Goal: Task Accomplishment & Management: Use online tool/utility

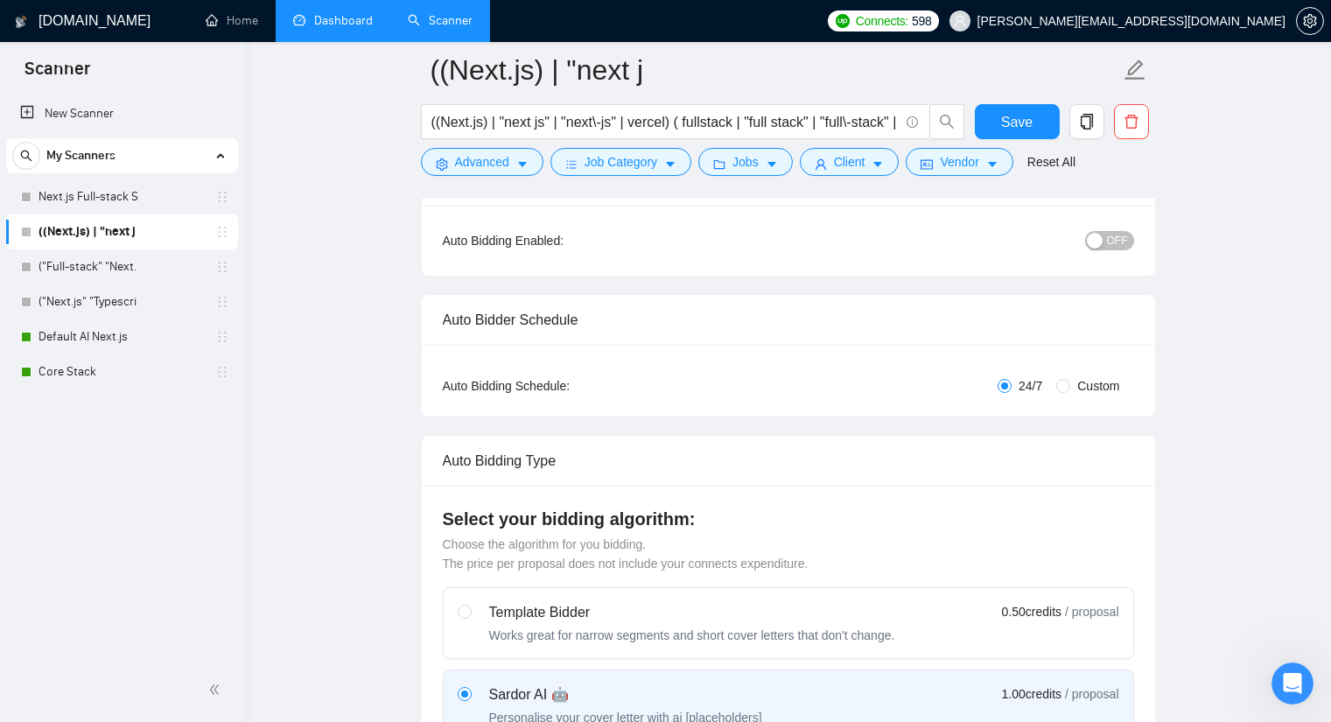
click at [314, 21] on link "Dashboard" at bounding box center [333, 20] width 80 height 15
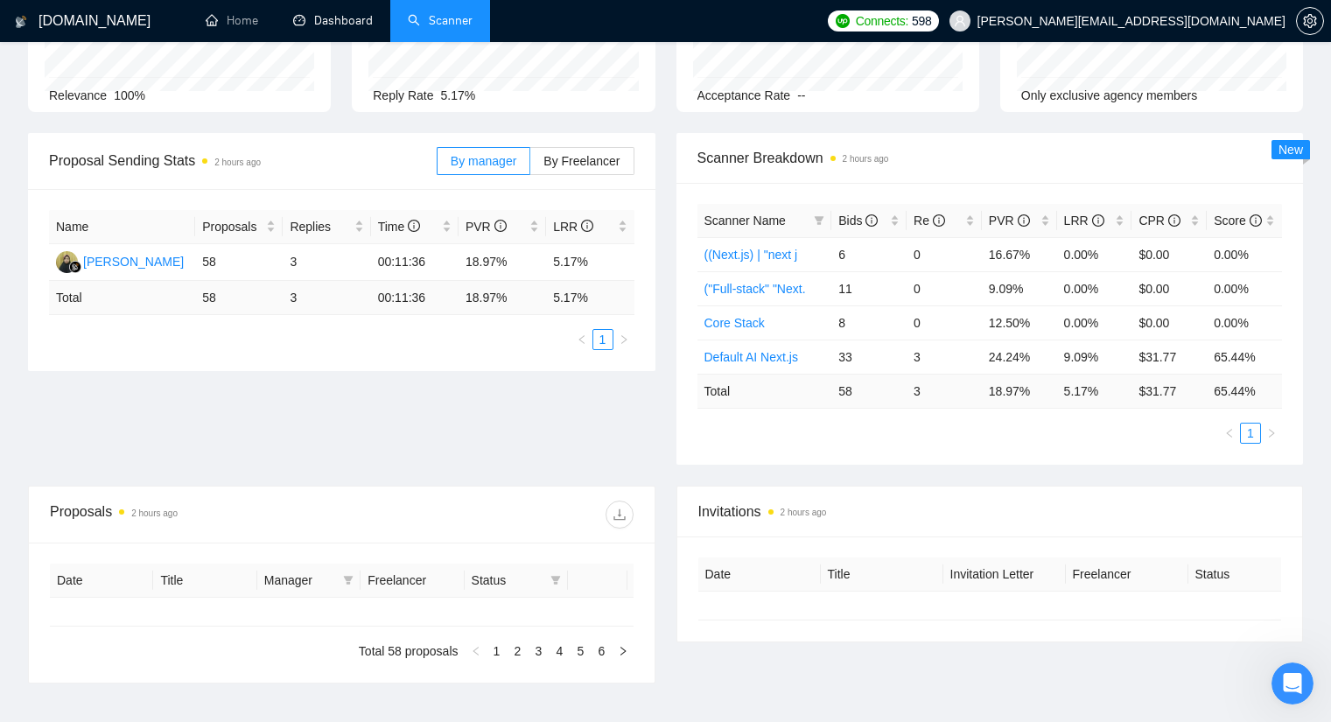
type input "[DATE]"
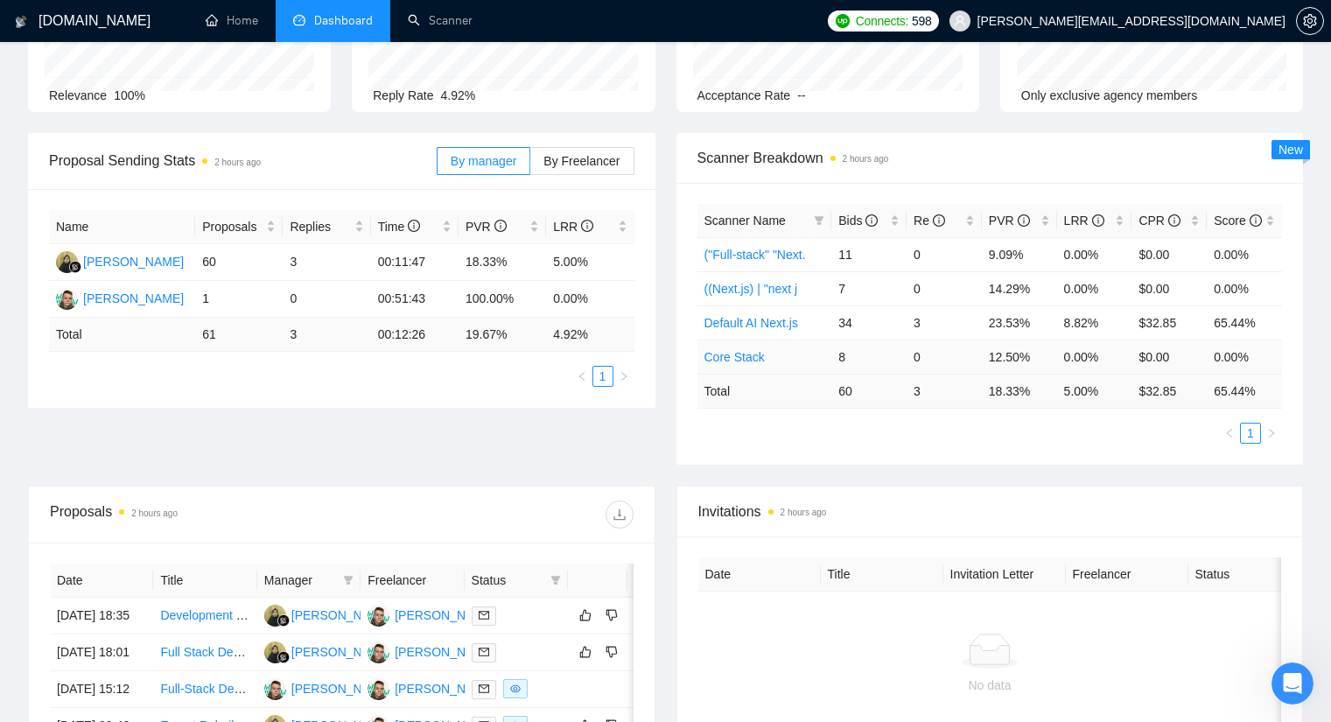
click at [726, 359] on link "Core Stack" at bounding box center [734, 357] width 60 height 14
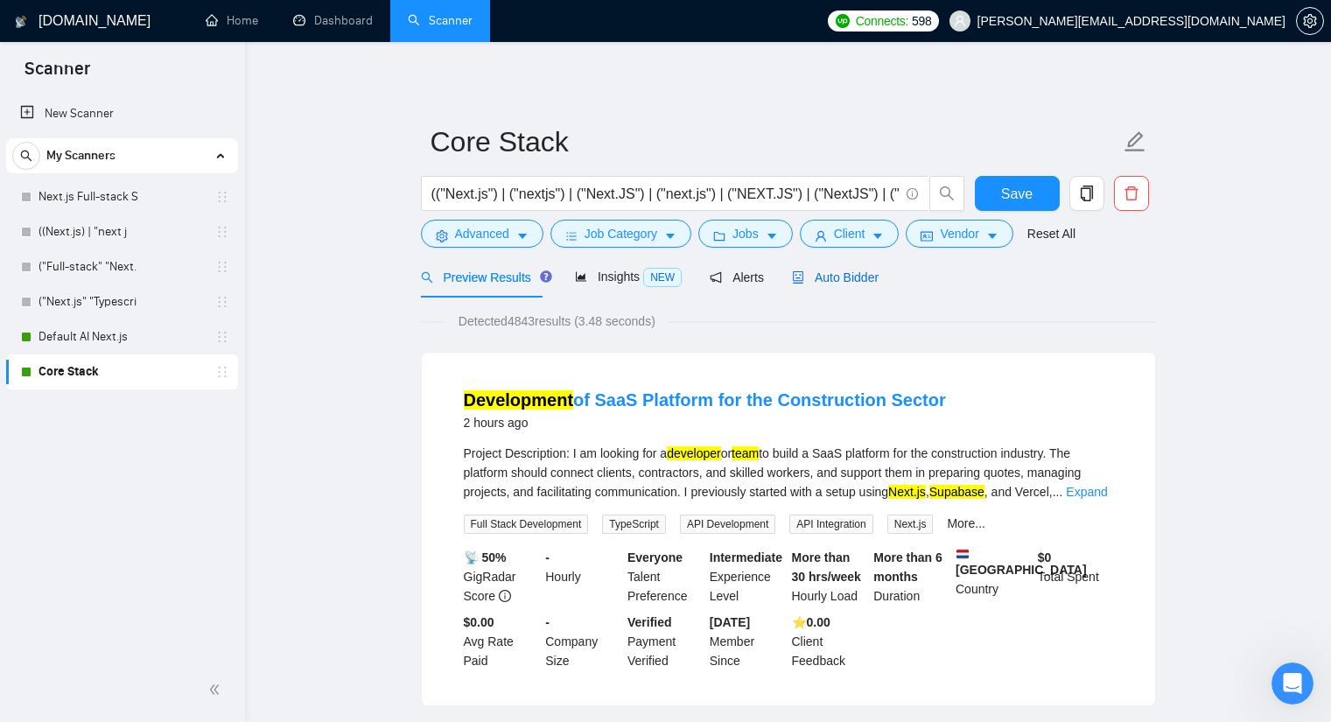
click at [829, 270] on div "Auto Bidder" at bounding box center [835, 277] width 87 height 19
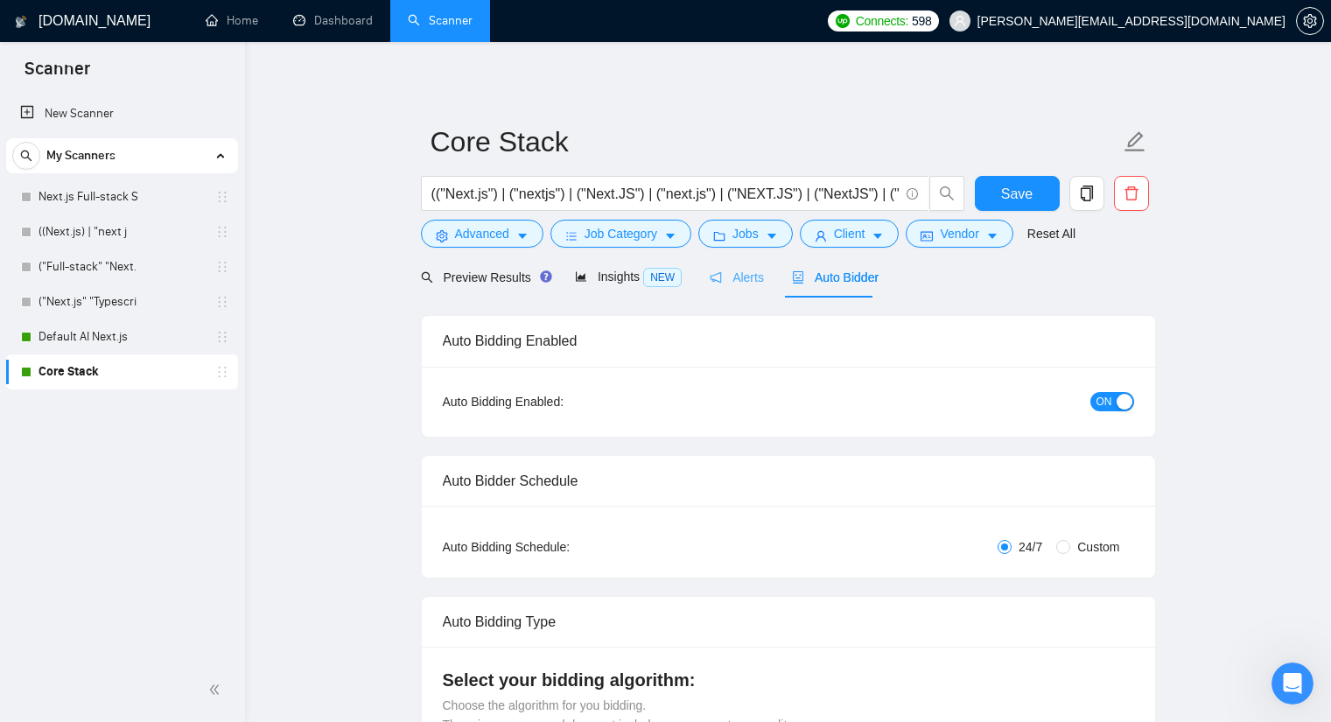
checkbox input "true"
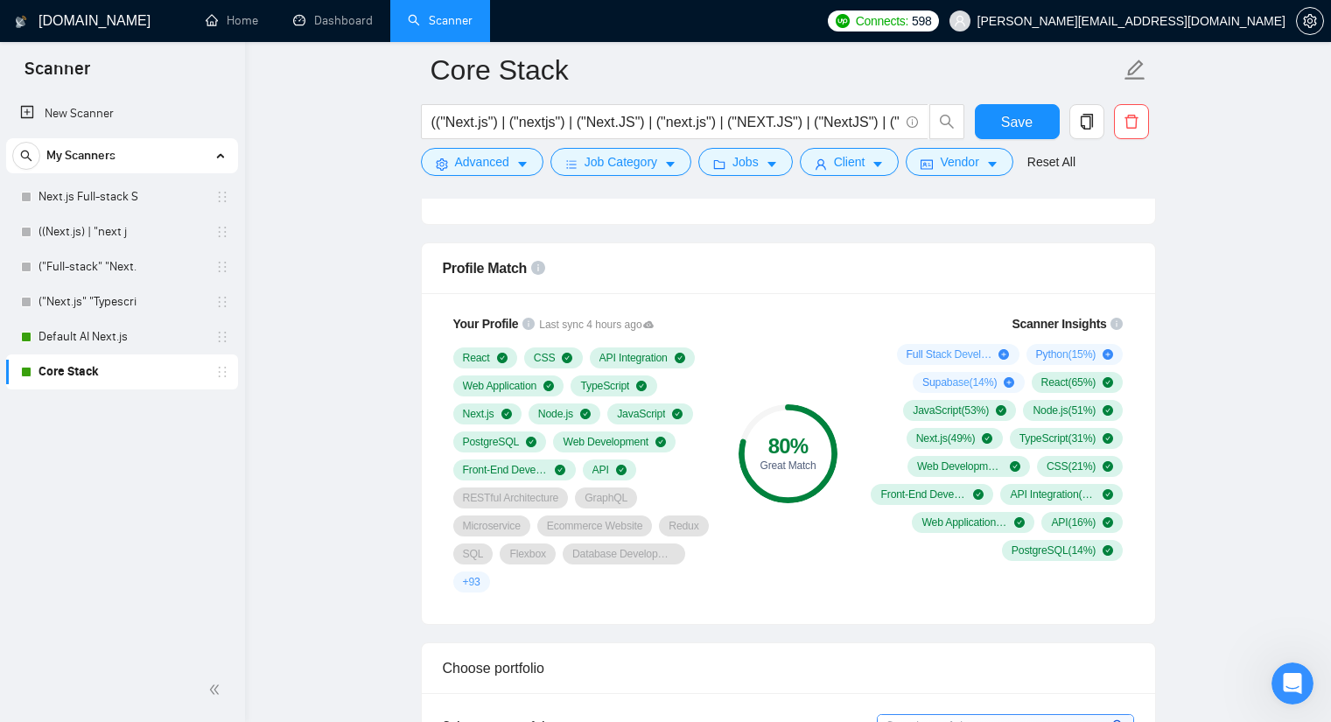
scroll to position [1138, 0]
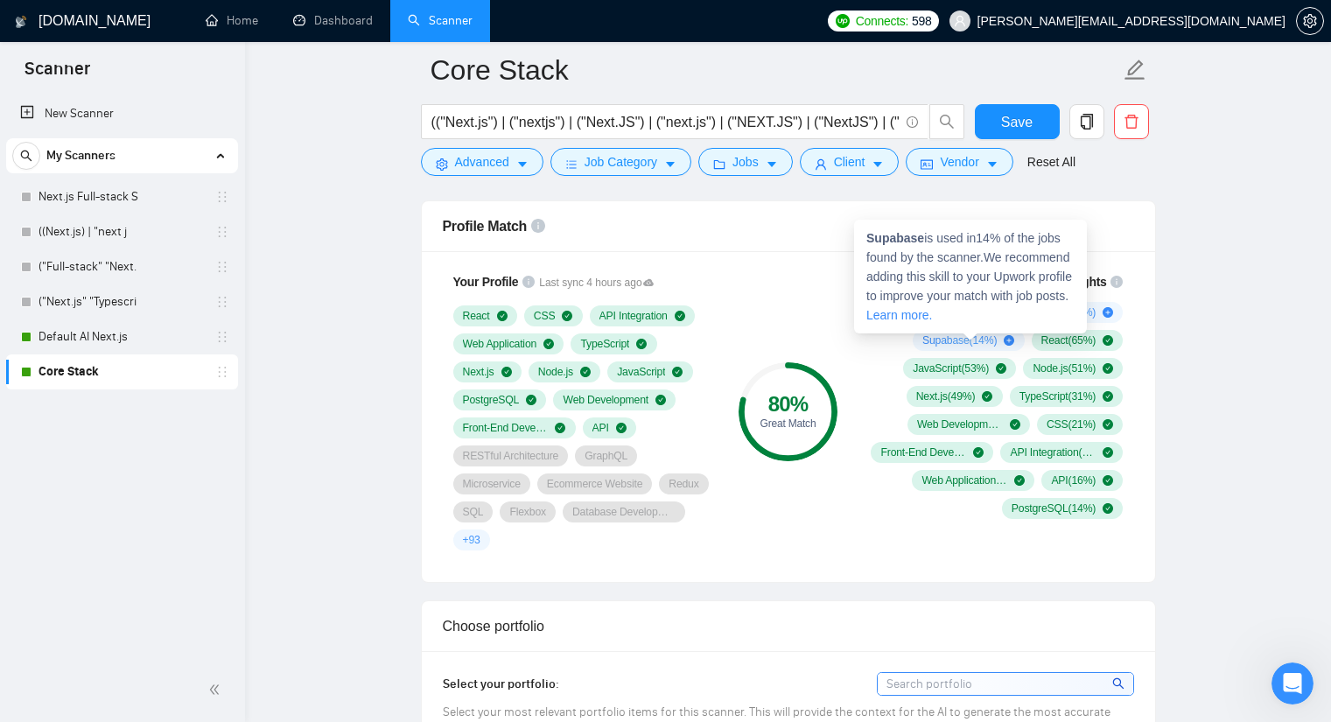
drag, startPoint x: 913, startPoint y: 343, endPoint x: 962, endPoint y: 343, distance: 49.0
click at [962, 343] on div "Full Stack Development ( 77 %) Python ( 15 %) Supabase ( 14 %) React ( 65 %) Ja…" at bounding box center [994, 410] width 259 height 217
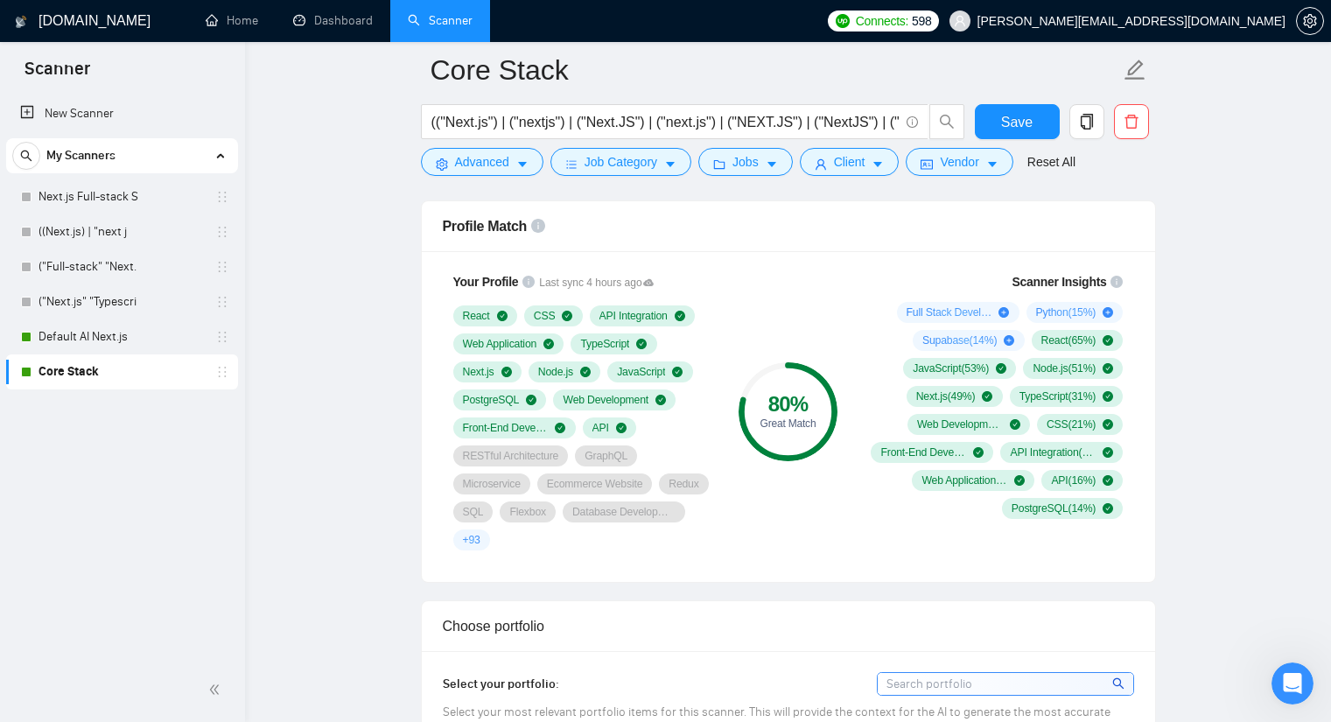
click at [843, 331] on div "80 % Great Match" at bounding box center [787, 411] width 117 height 299
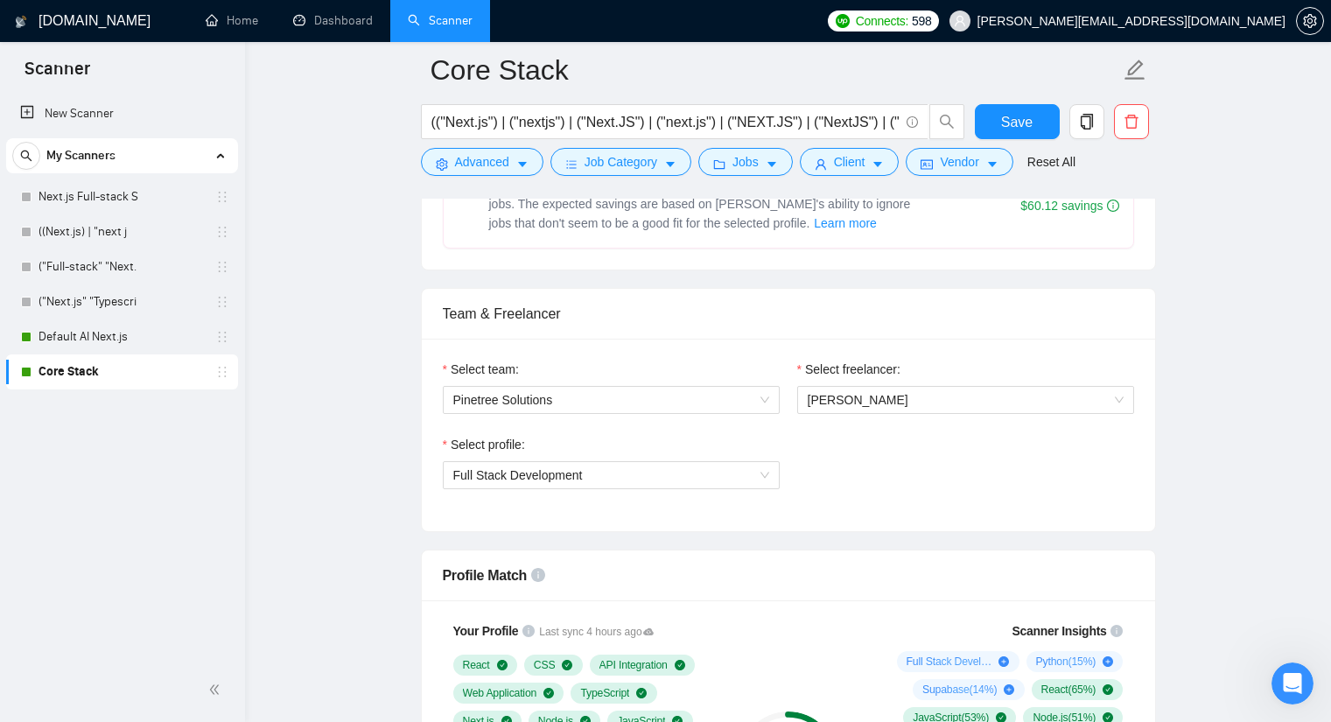
scroll to position [788, 0]
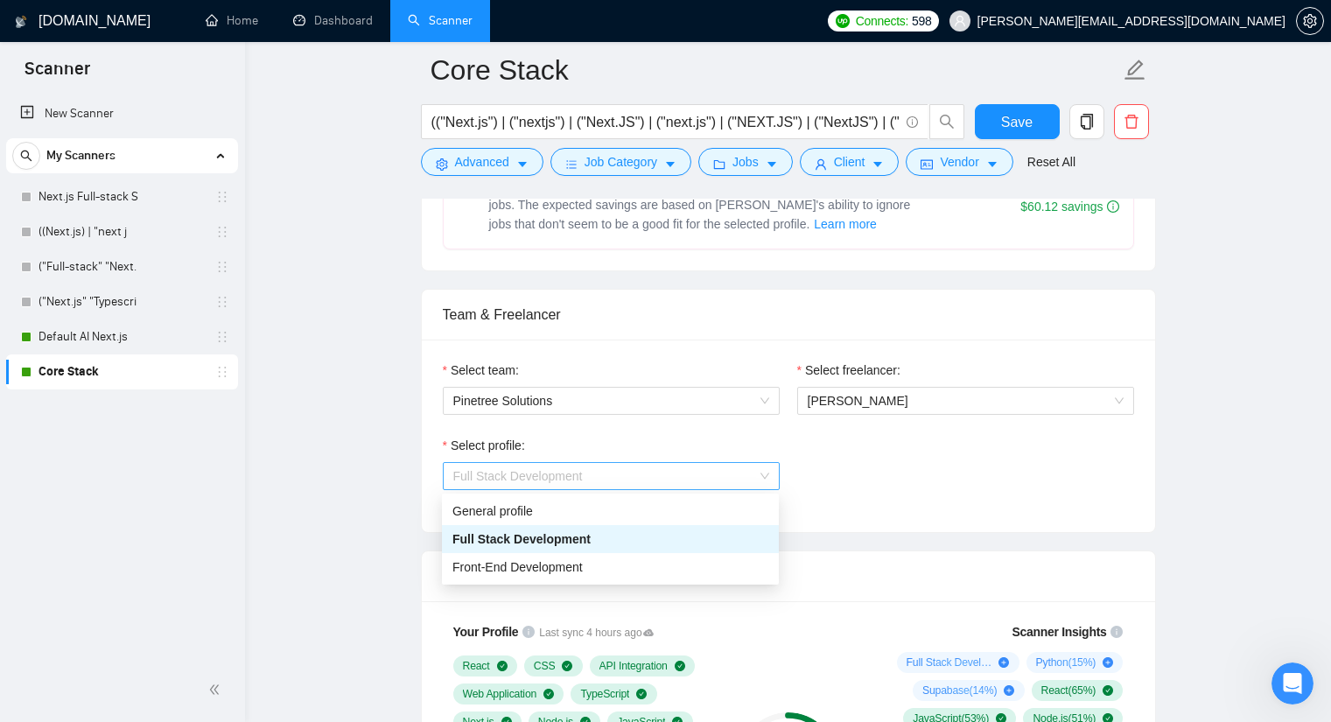
click at [721, 482] on span "Full Stack Development" at bounding box center [611, 476] width 316 height 26
click at [640, 504] on div "General profile" at bounding box center [610, 510] width 316 height 19
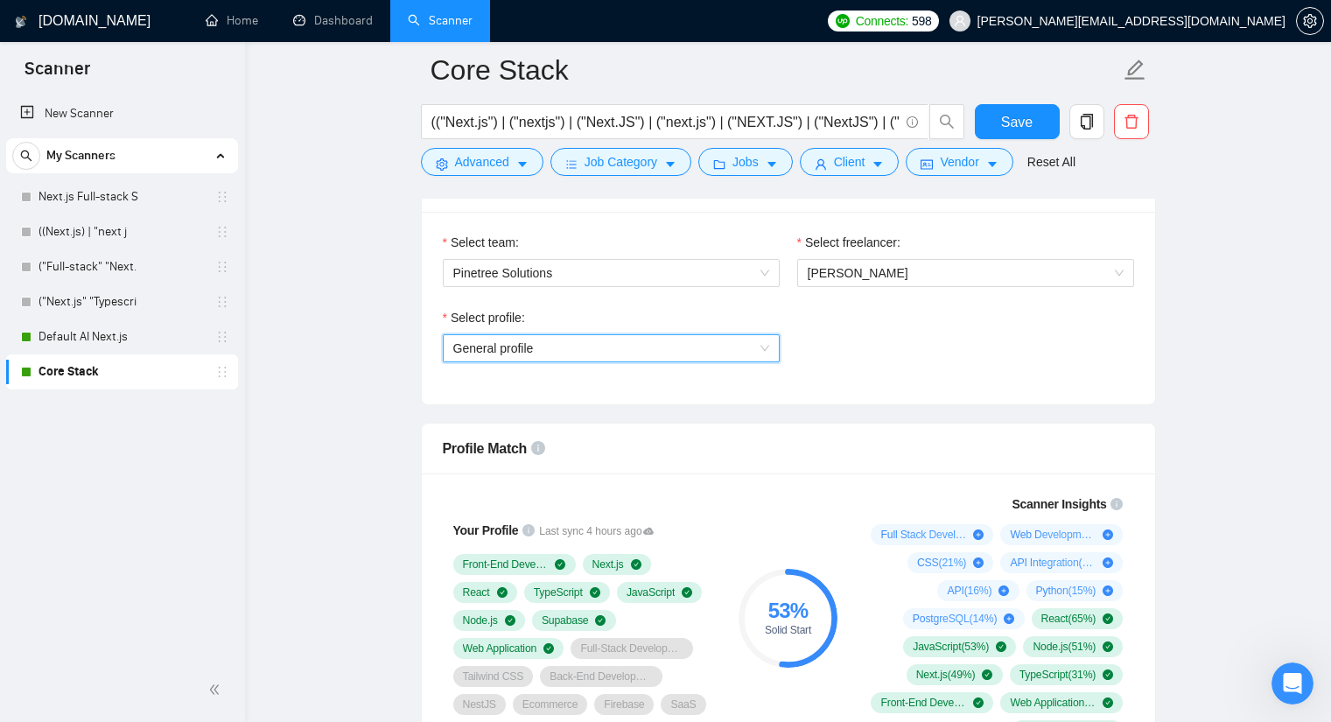
scroll to position [963, 0]
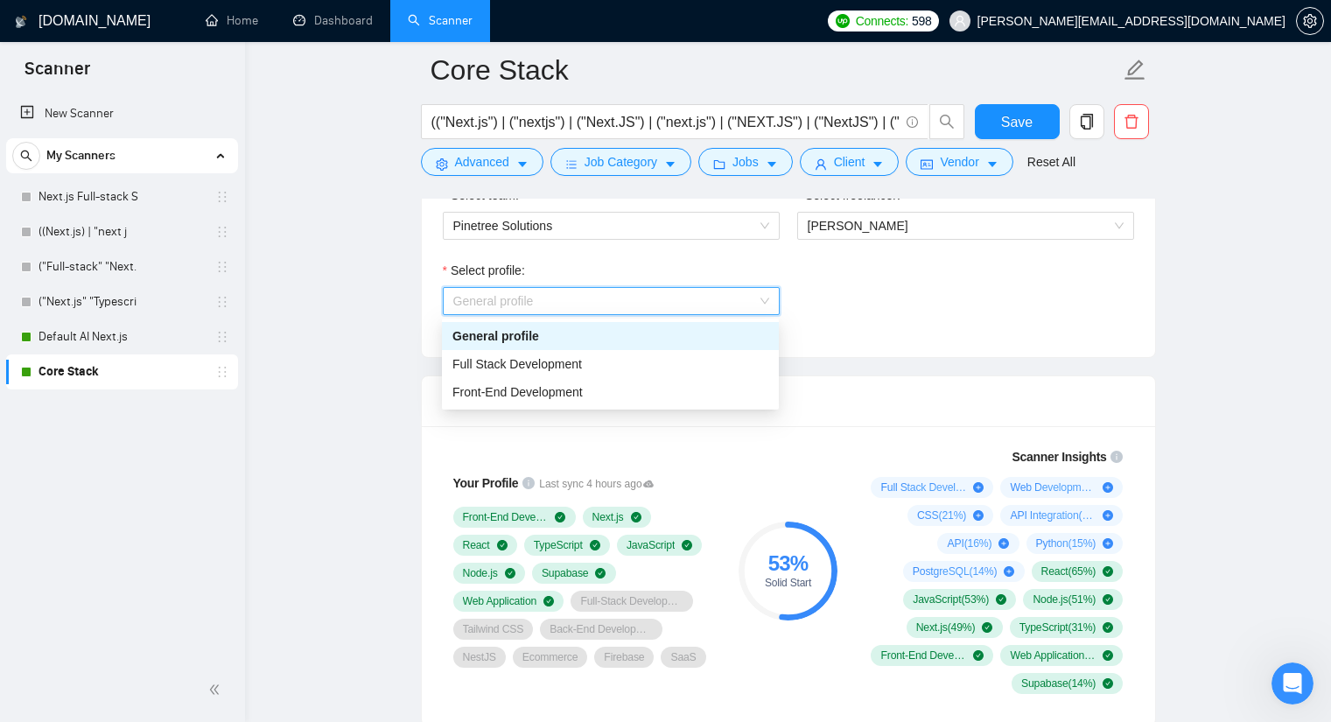
click at [688, 300] on span "General profile" at bounding box center [611, 301] width 316 height 26
click at [648, 385] on div "Front-End Development" at bounding box center [610, 391] width 316 height 19
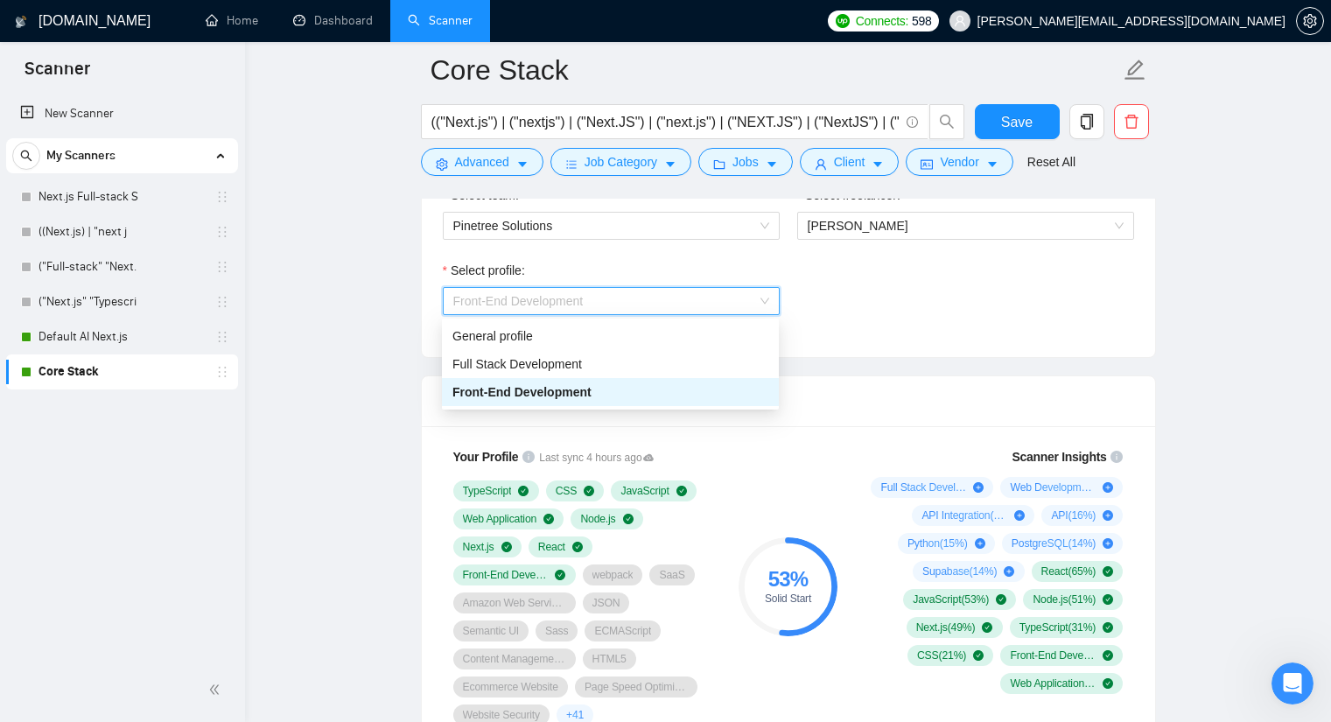
click at [681, 305] on span "Front-End Development" at bounding box center [611, 301] width 316 height 26
click at [621, 360] on div "Full Stack Development" at bounding box center [610, 363] width 316 height 19
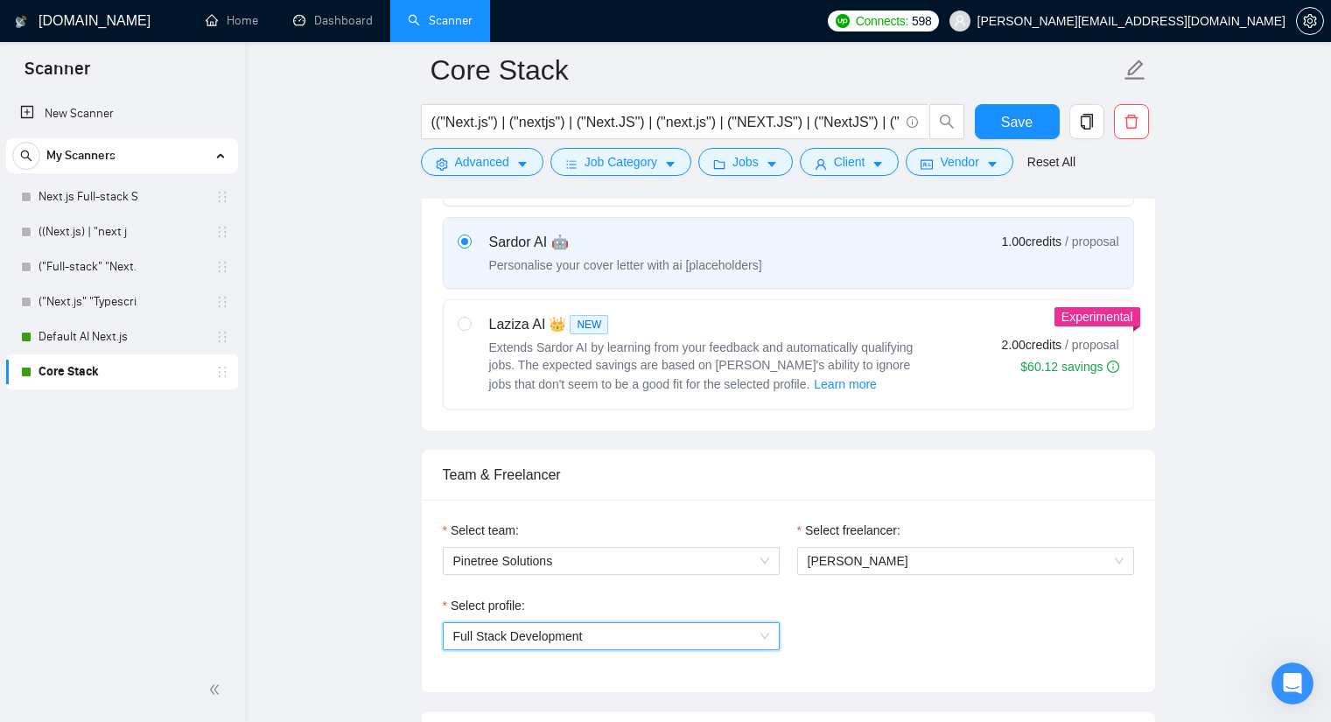
scroll to position [438, 0]
